Goal: Transaction & Acquisition: Purchase product/service

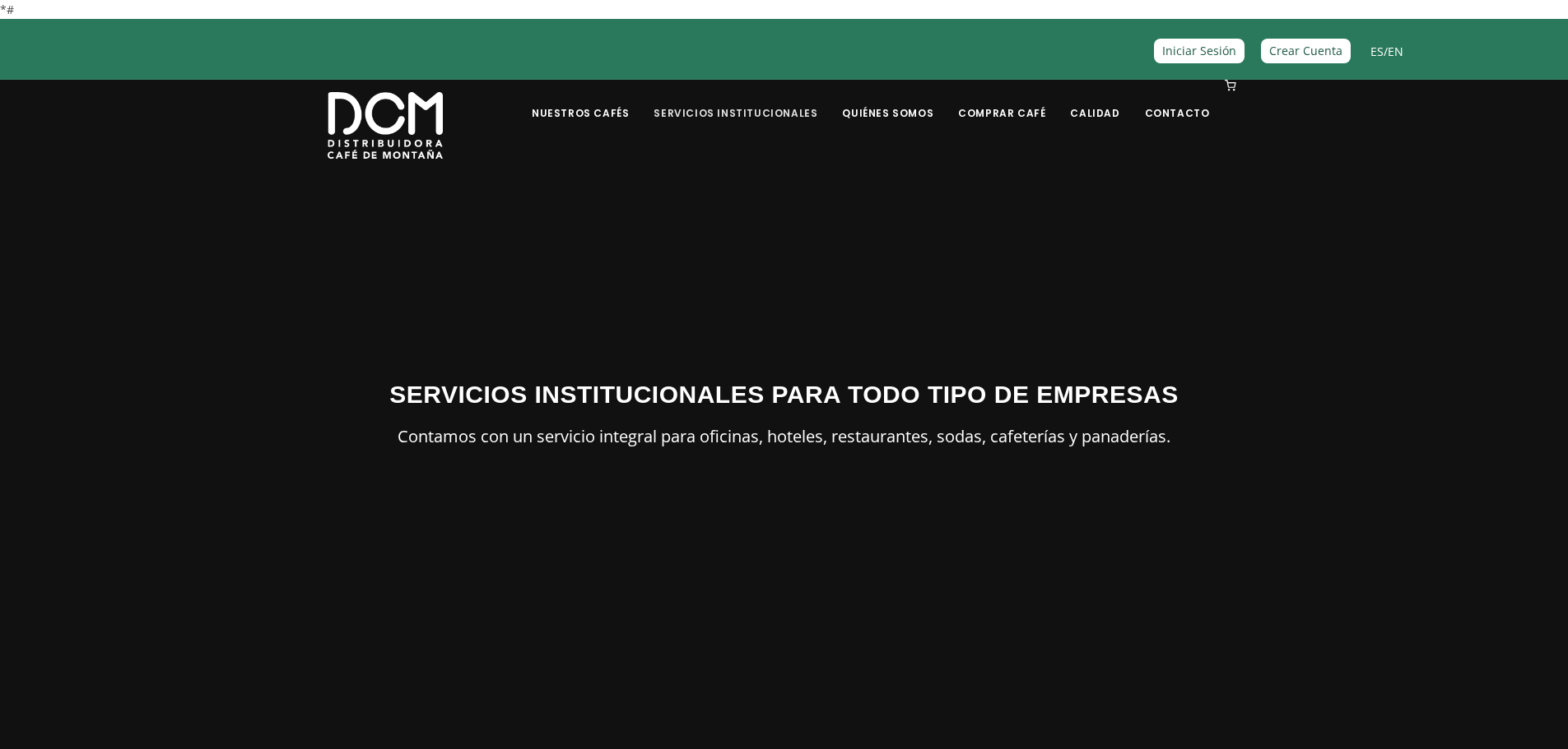
click at [772, 117] on link "Servicios Institucionales" at bounding box center [735, 101] width 183 height 38
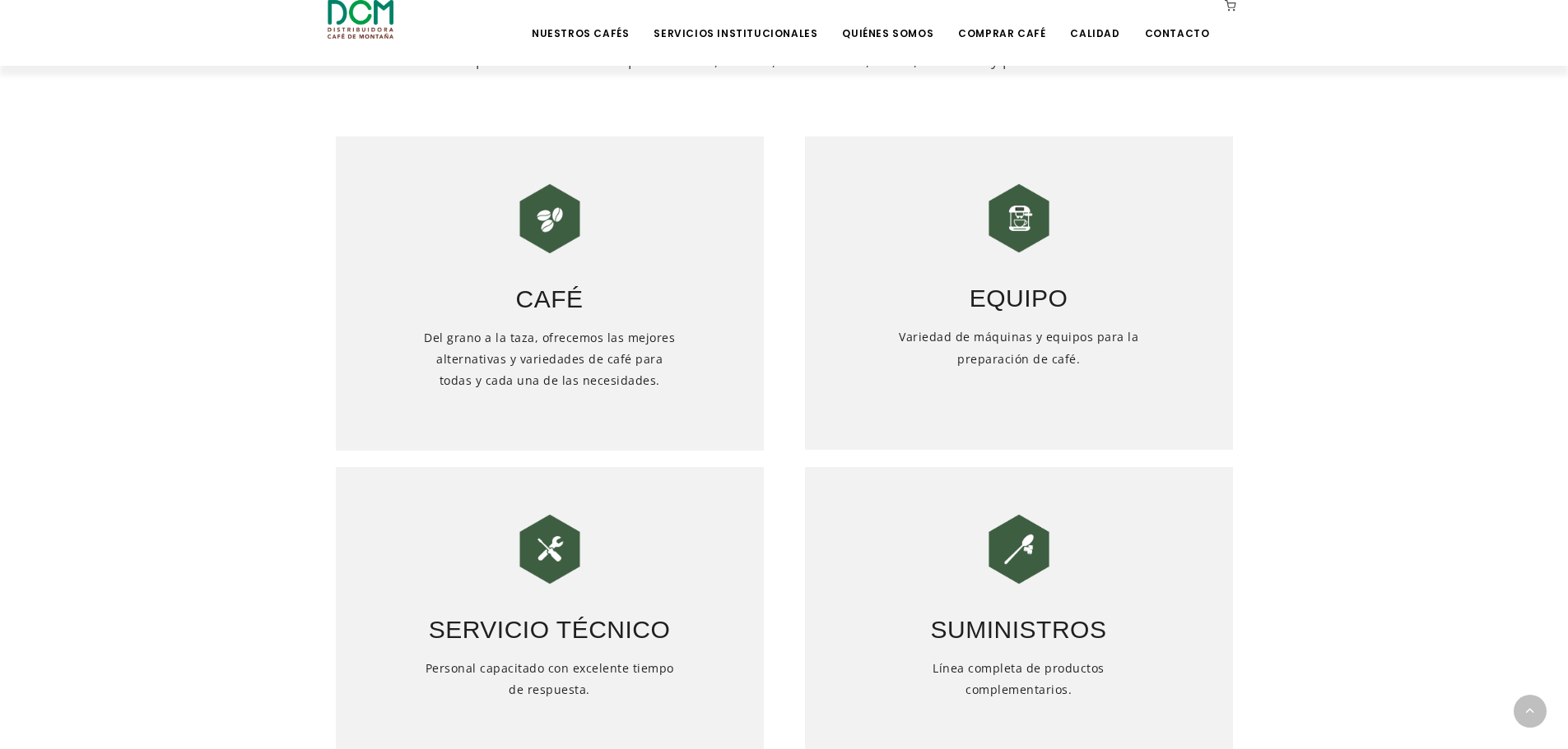
scroll to position [878, 0]
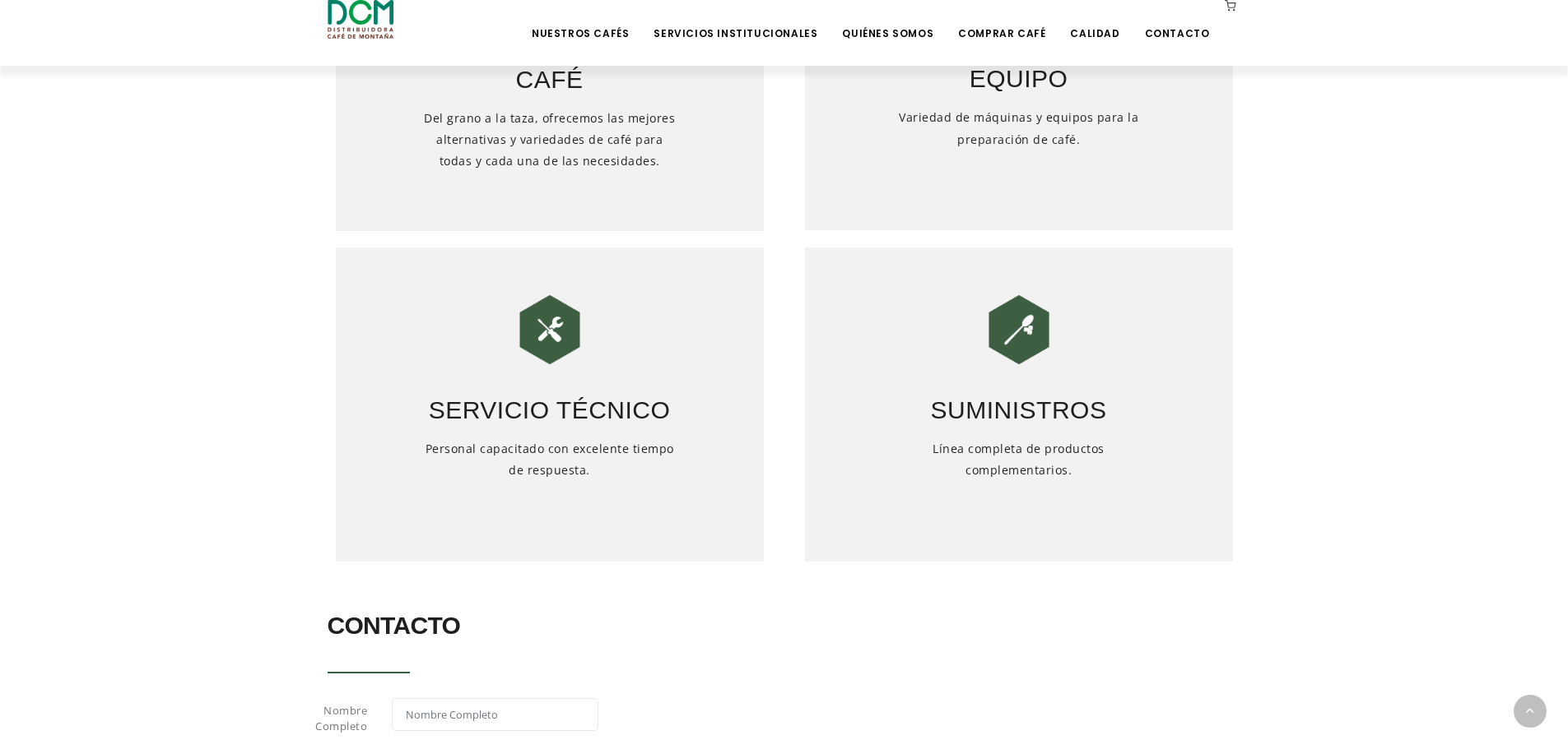
click at [1007, 462] on h5 "Línea completa de productos complementarios." at bounding box center [1018, 491] width 257 height 107
click at [1050, 303] on img at bounding box center [1019, 330] width 83 height 83
click at [1027, 326] on img at bounding box center [1019, 330] width 83 height 83
click at [992, 396] on h3 "Suministros" at bounding box center [1019, 400] width 428 height 58
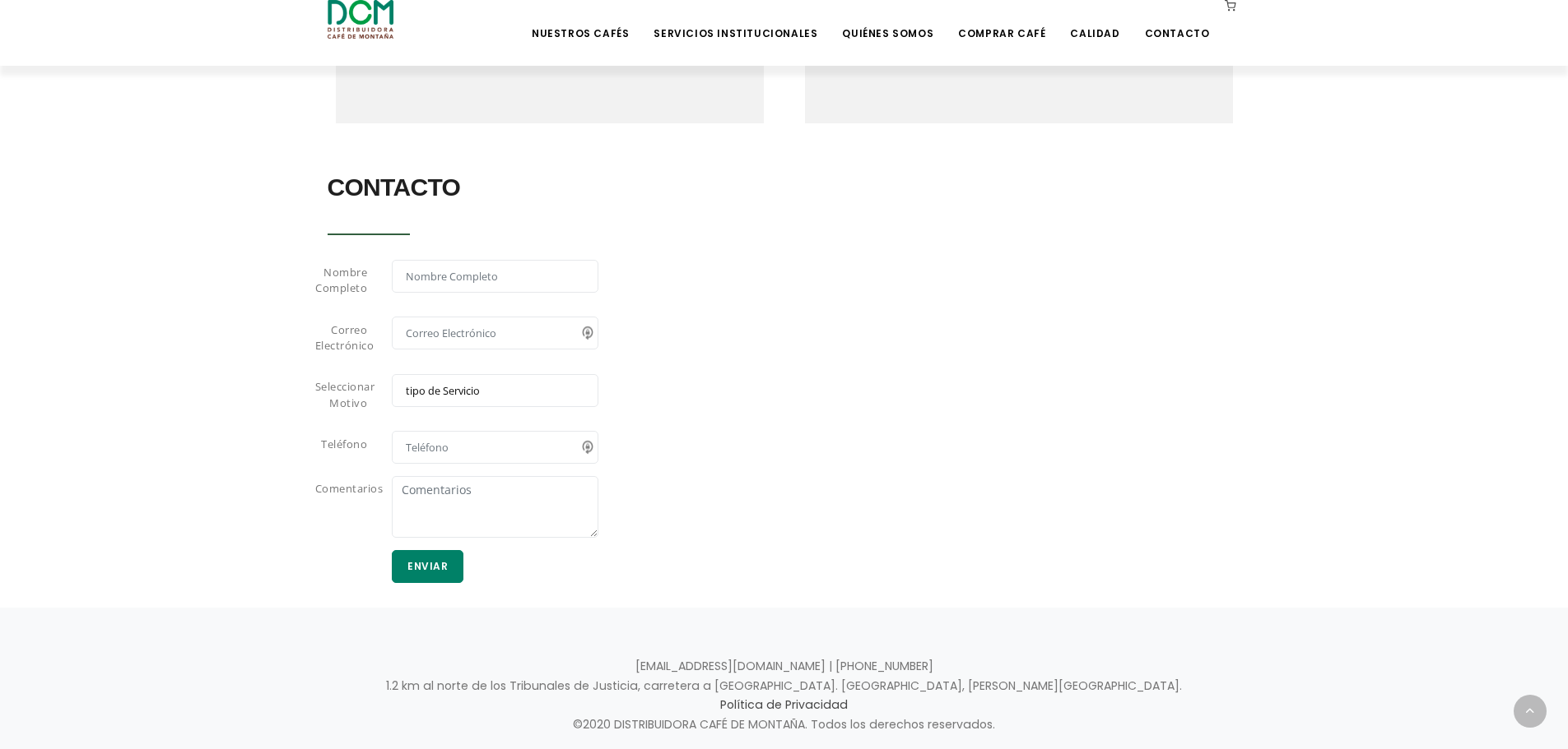
click at [451, 397] on select "tipo de Servicio Café Equipo Servicio Técnico Suministros" at bounding box center [495, 390] width 206 height 33
select select "Cafe"
click at [391, 374] on select "tipo de Servicio Café Equipo Servicio Técnico Suministros" at bounding box center [495, 390] width 206 height 33
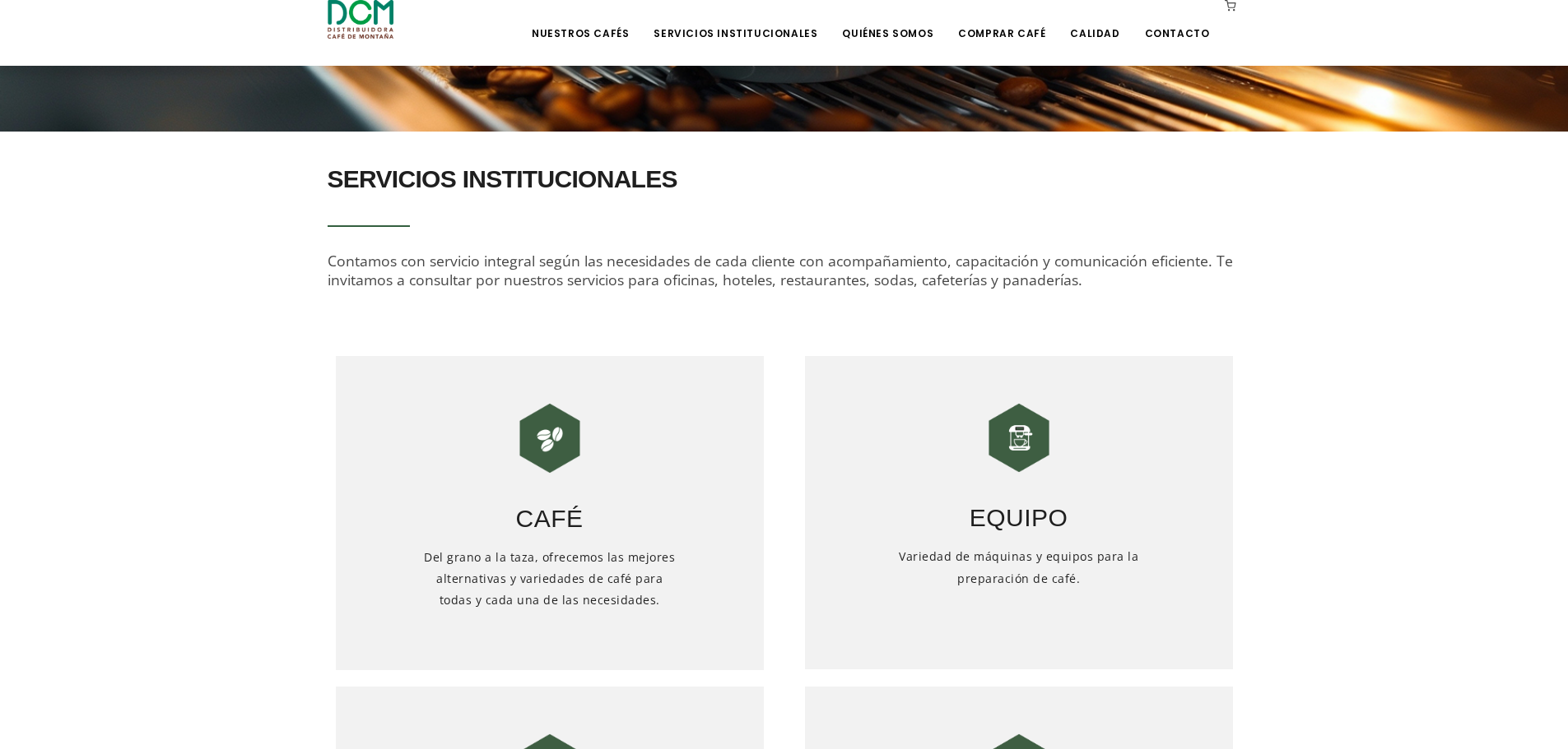
scroll to position [220, 0]
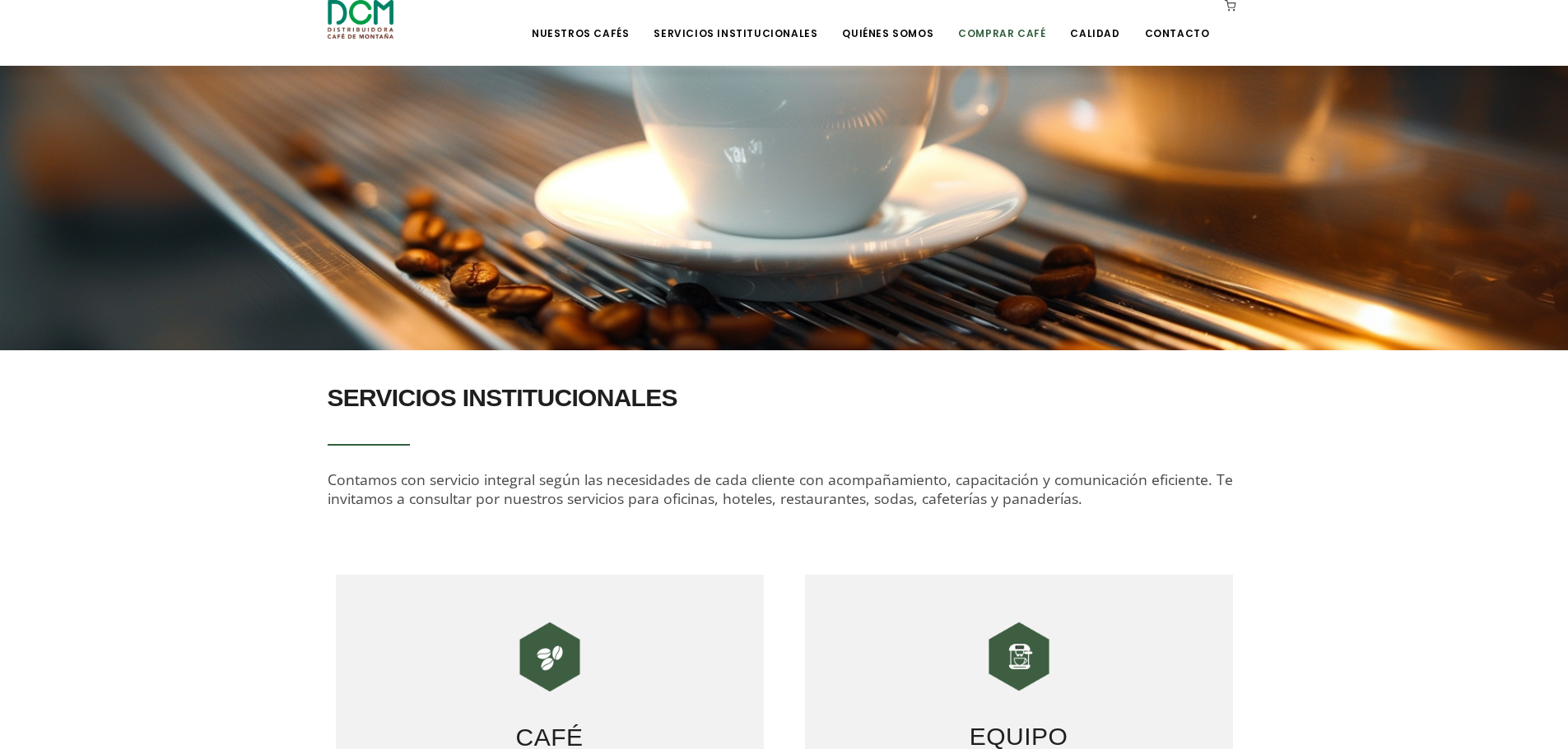
click at [1039, 28] on link "Comprar Café" at bounding box center [1001, 20] width 107 height 38
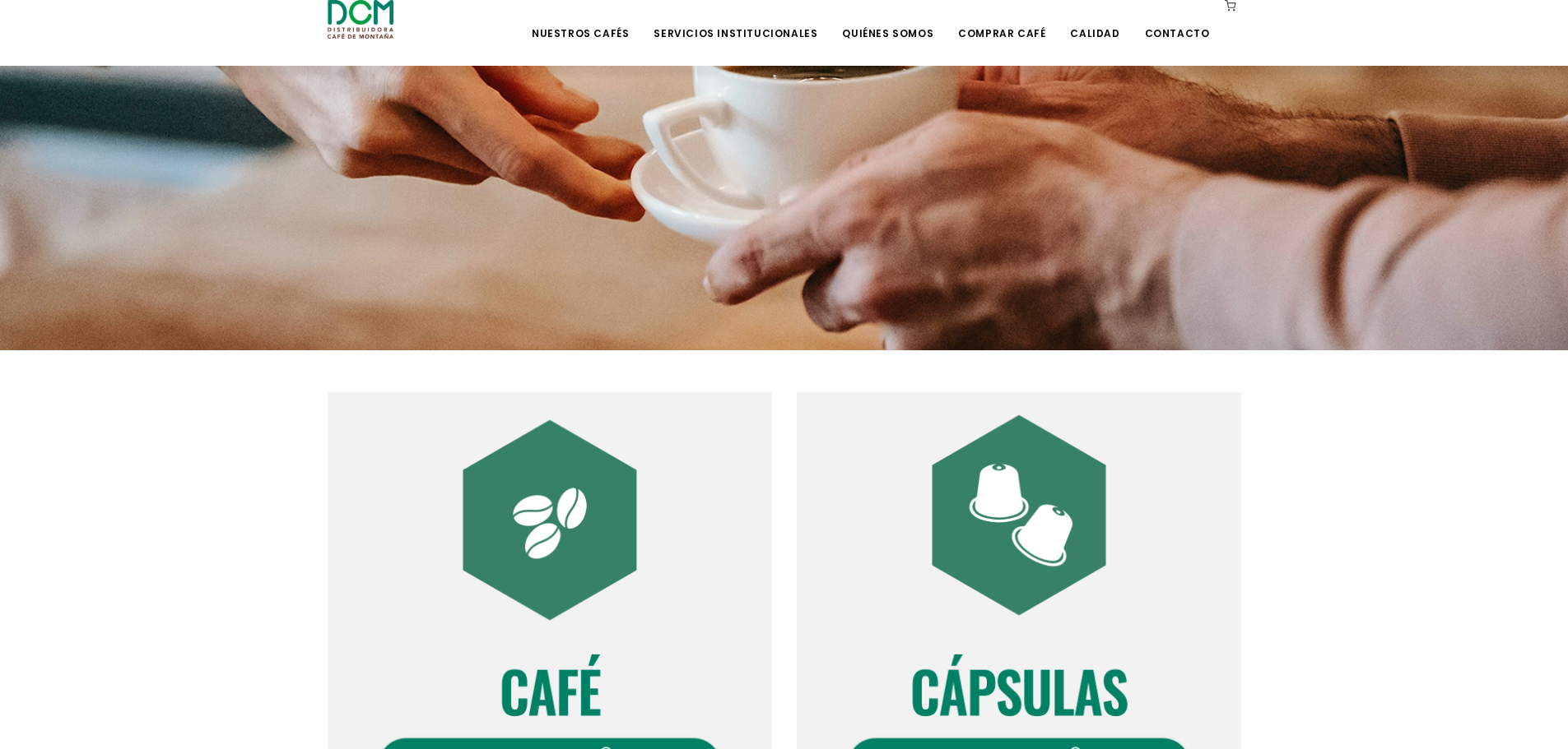
scroll to position [438, 0]
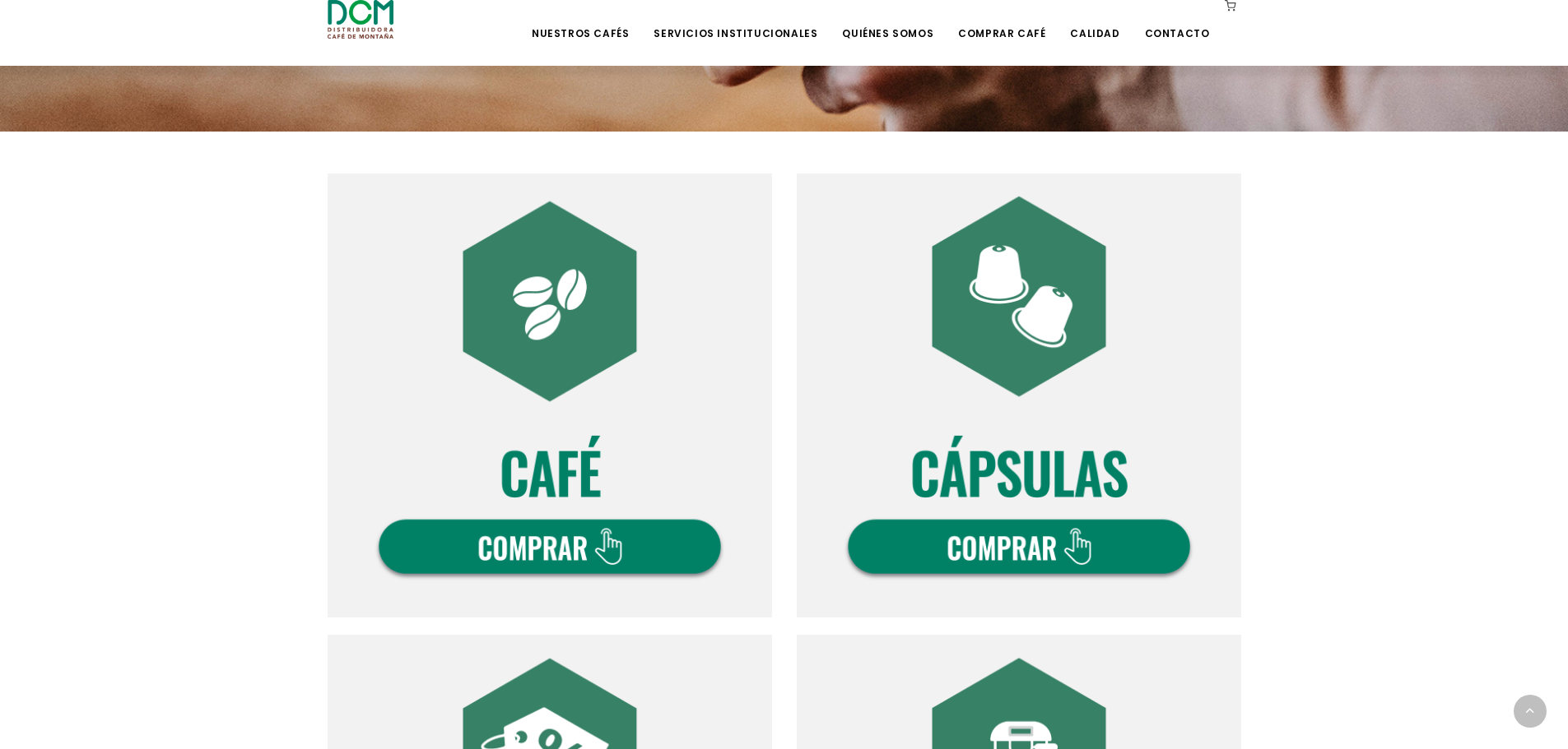
click at [930, 504] on img at bounding box center [1018, 395] width 444 height 444
click at [629, 392] on img at bounding box center [549, 395] width 444 height 444
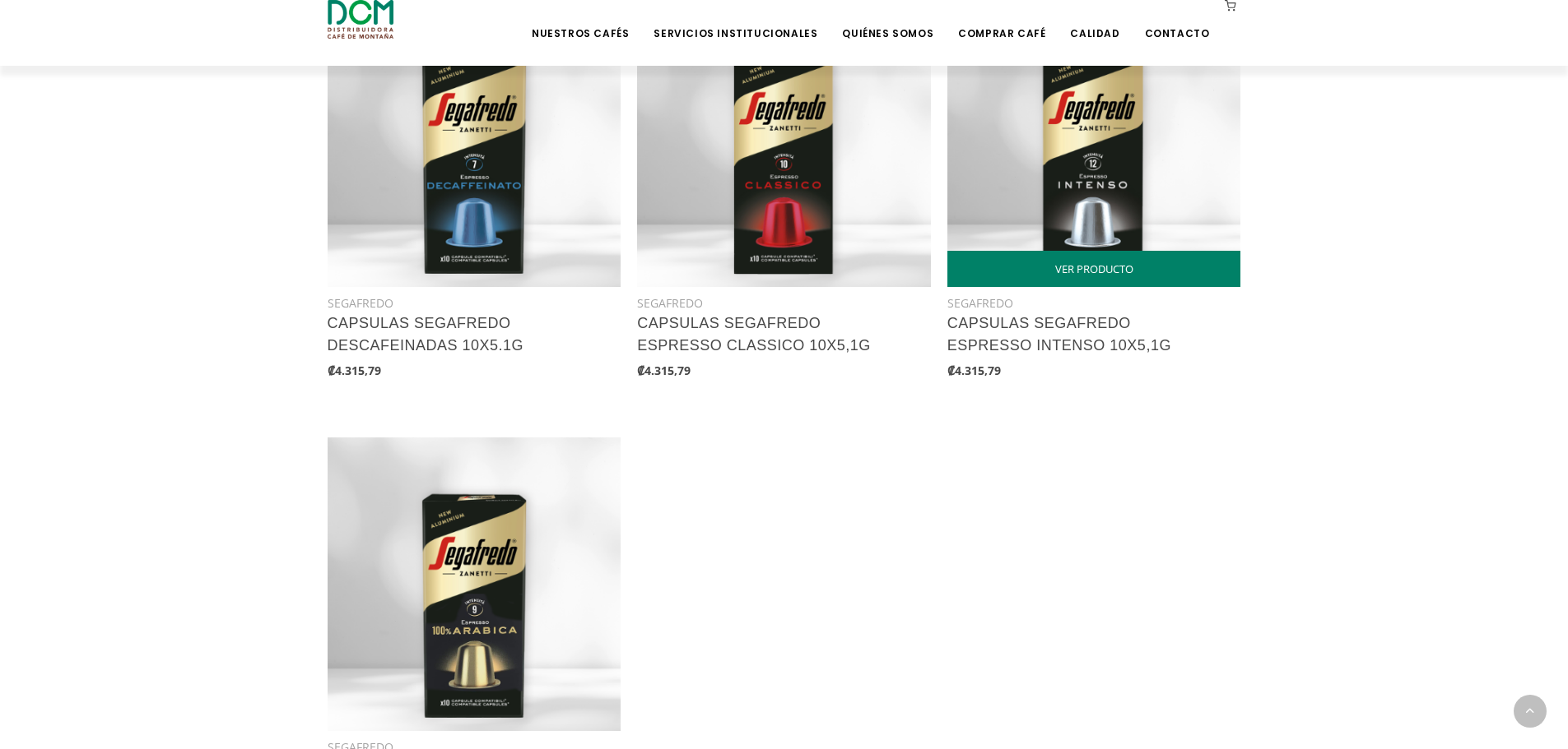
scroll to position [1316, 0]
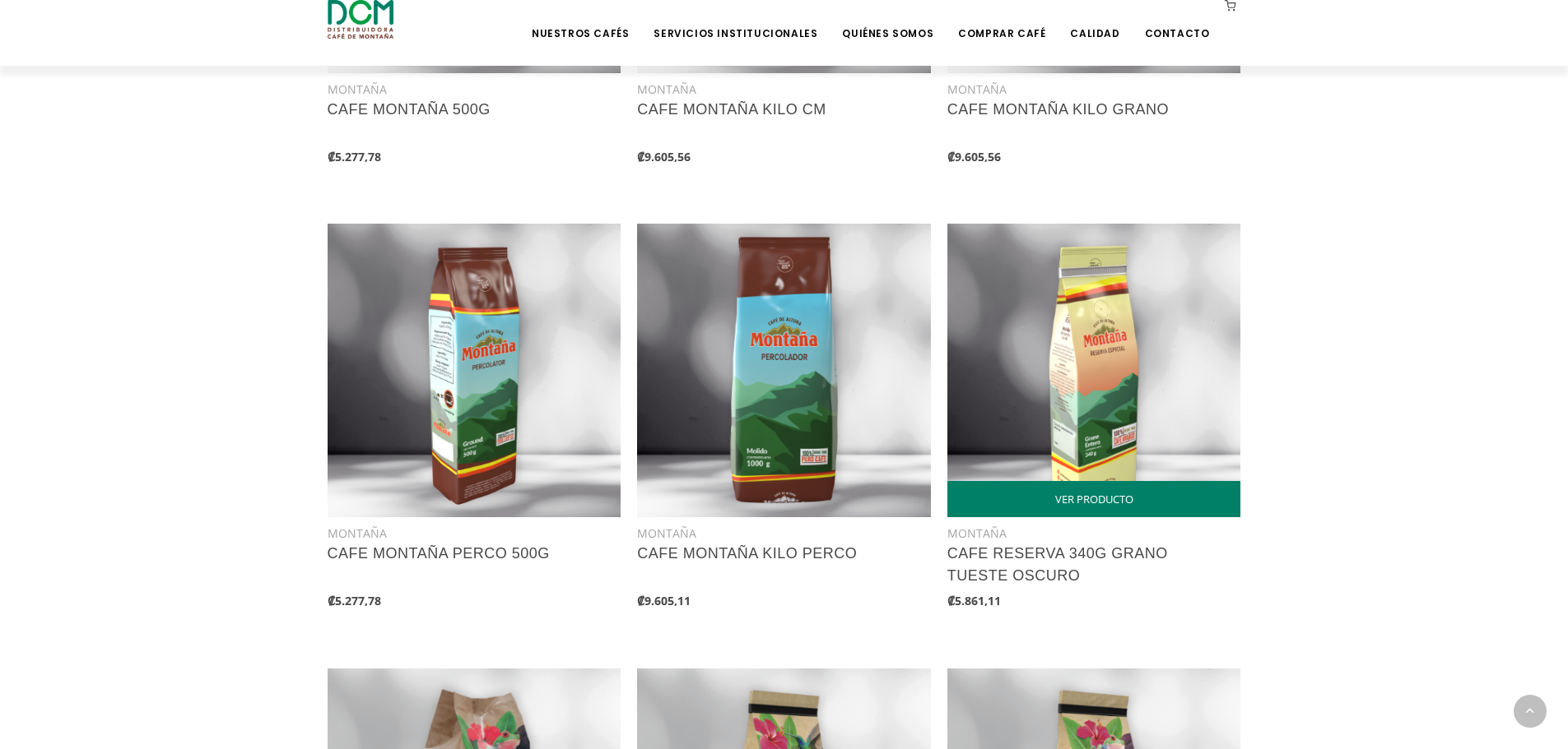
scroll to position [1973, 0]
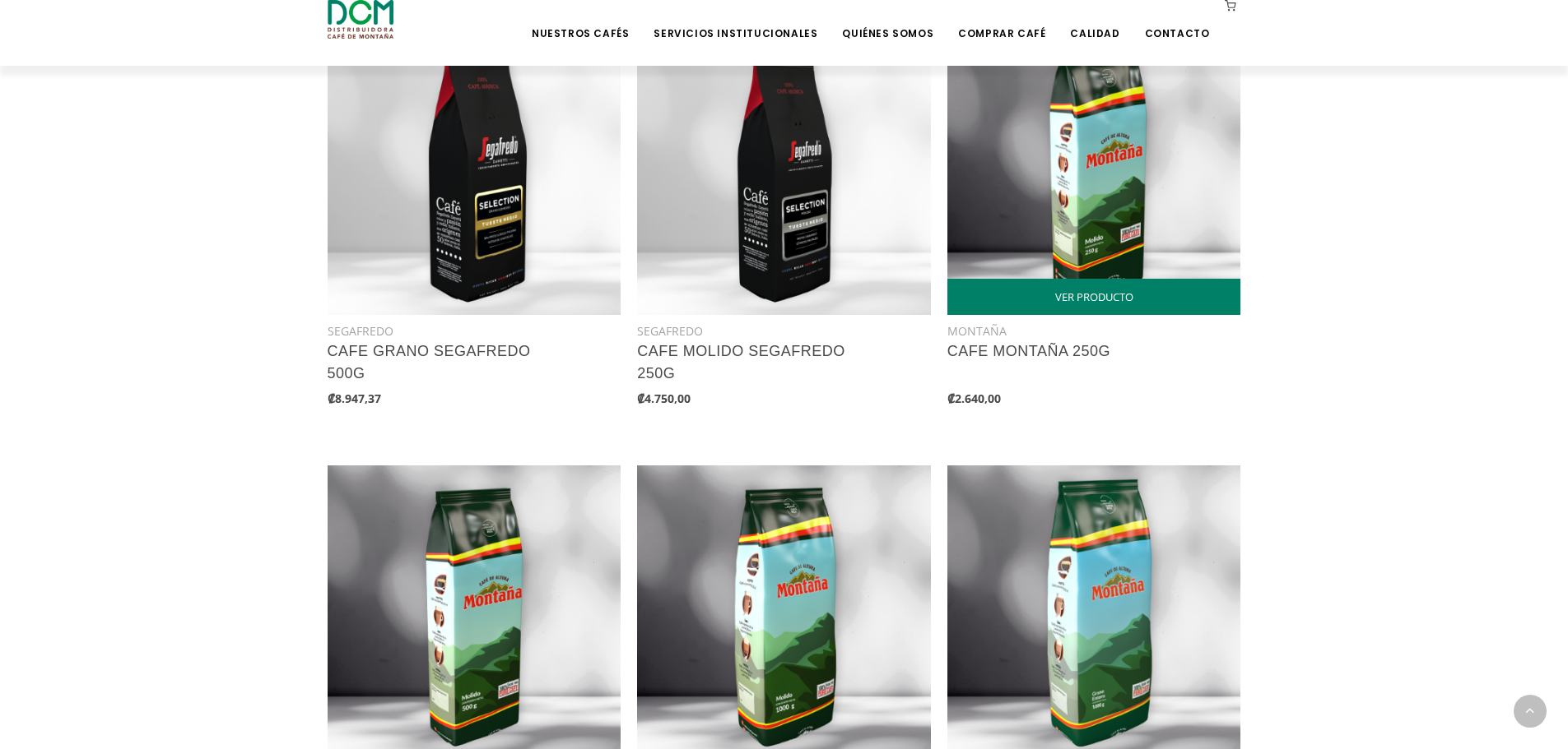
scroll to position [631, 0]
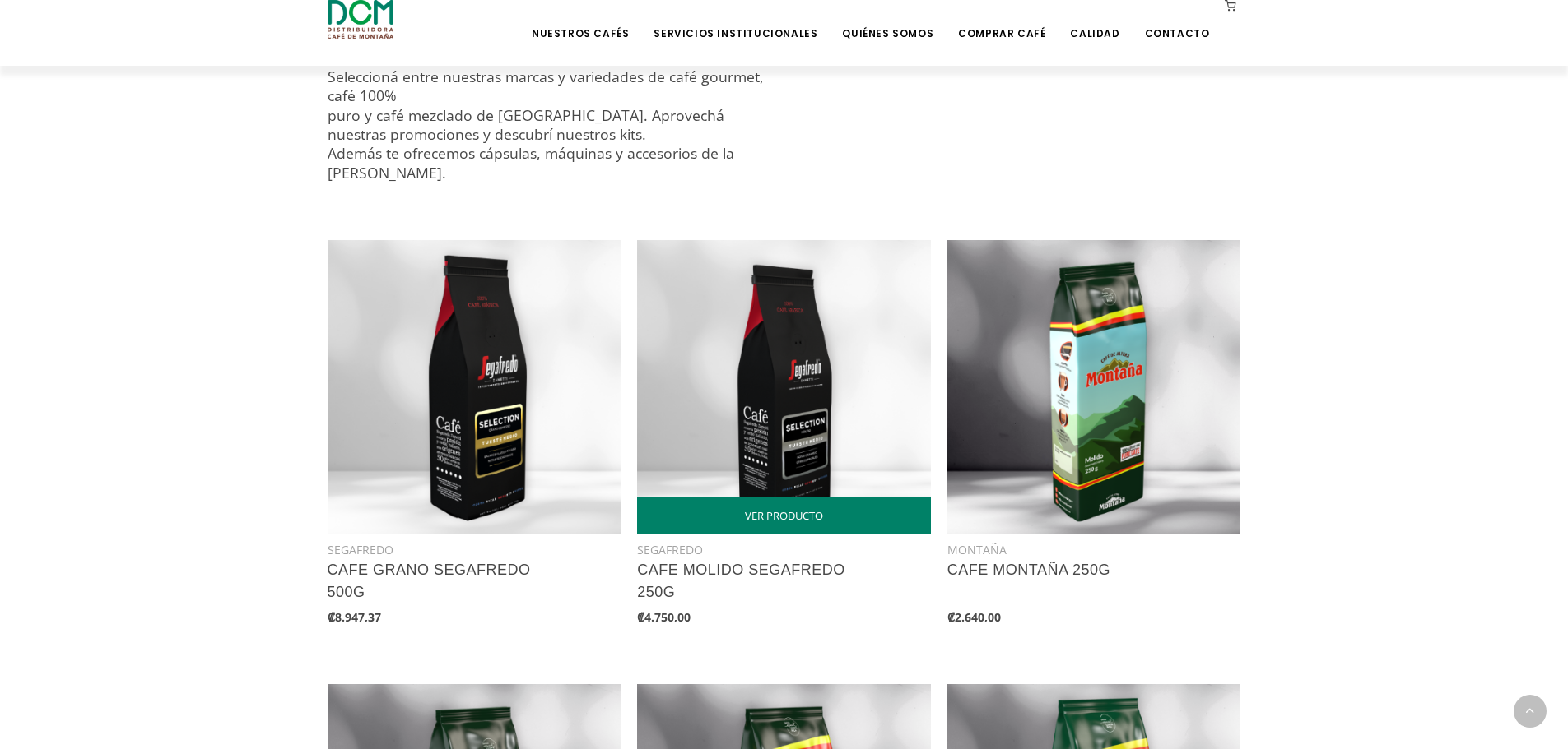
click at [894, 453] on img at bounding box center [784, 387] width 294 height 294
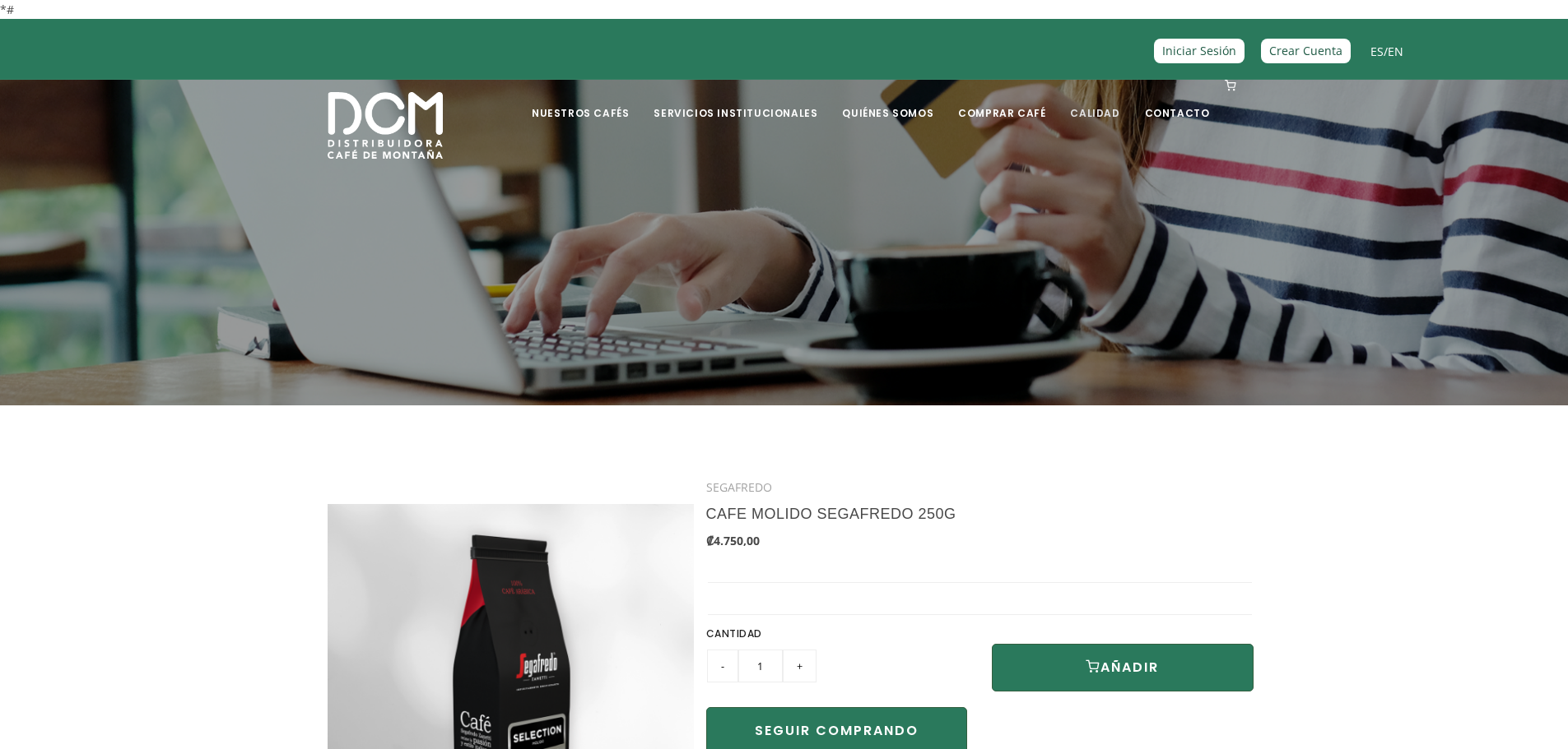
click at [1079, 112] on link "Calidad" at bounding box center [1094, 101] width 69 height 38
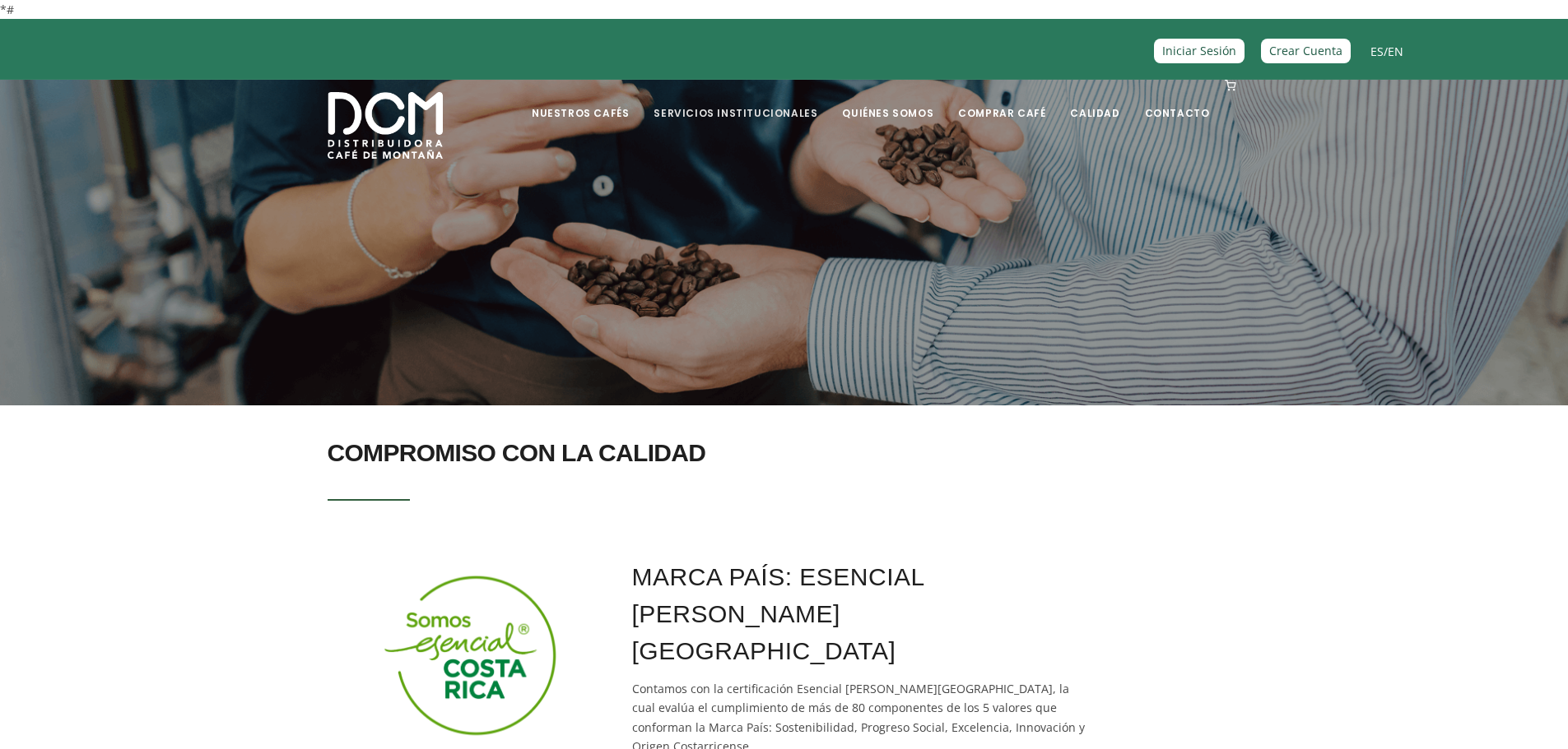
click at [800, 112] on link "Servicios Institucionales" at bounding box center [735, 101] width 183 height 38
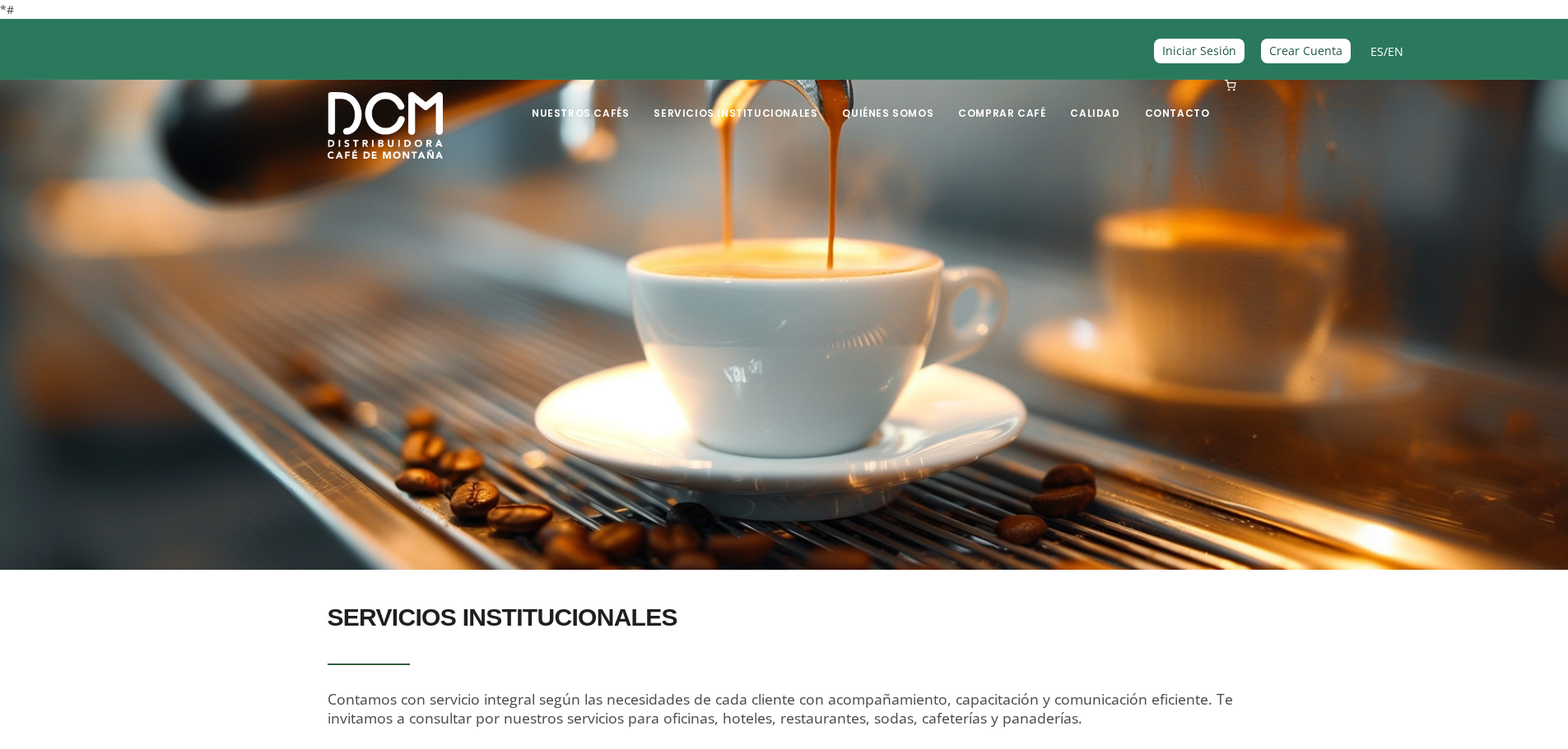
scroll to position [658, 0]
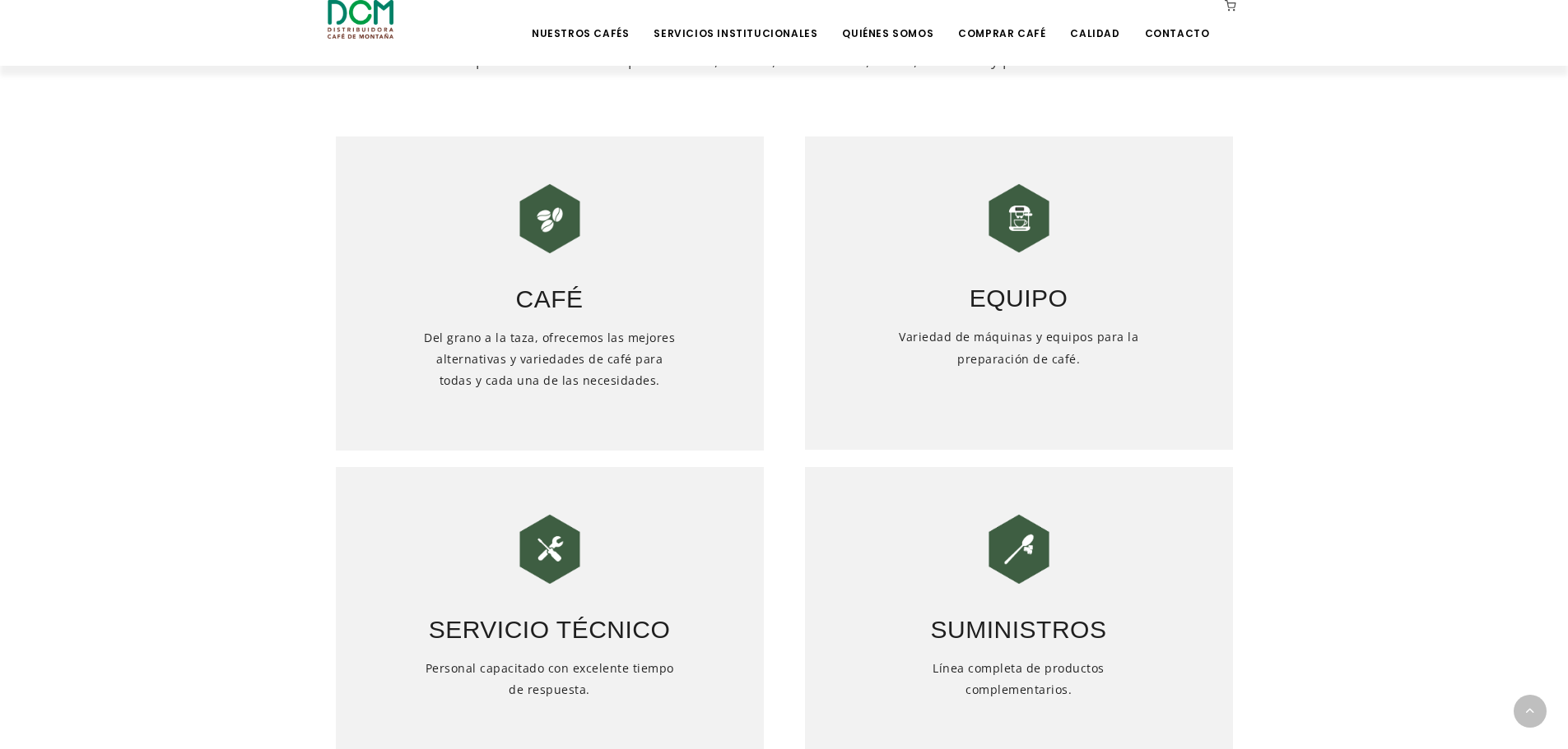
click at [572, 283] on h3 "Café" at bounding box center [550, 289] width 428 height 58
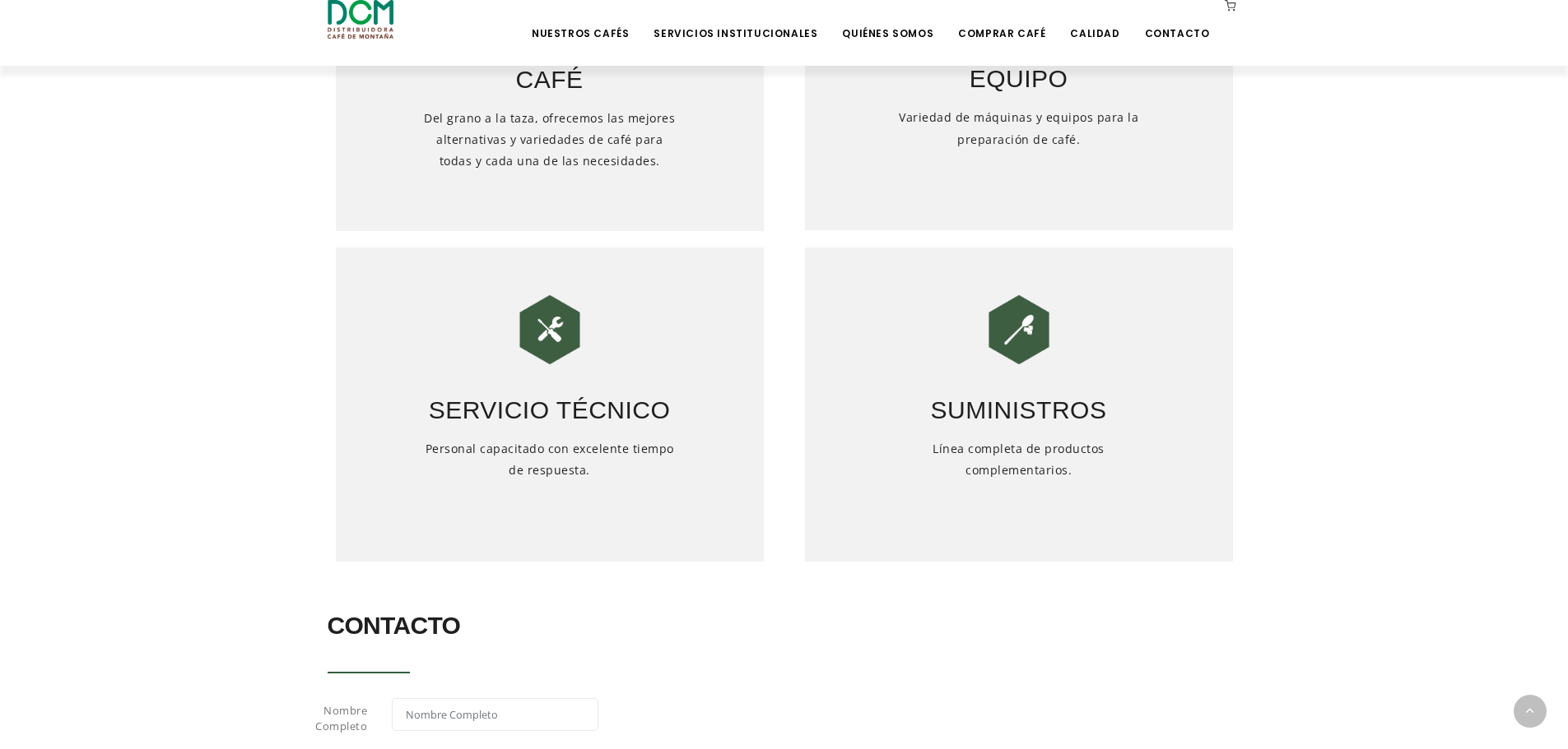
click at [351, 400] on h3 "Servicio Técnico" at bounding box center [550, 400] width 428 height 58
